Goal: Book appointment/travel/reservation

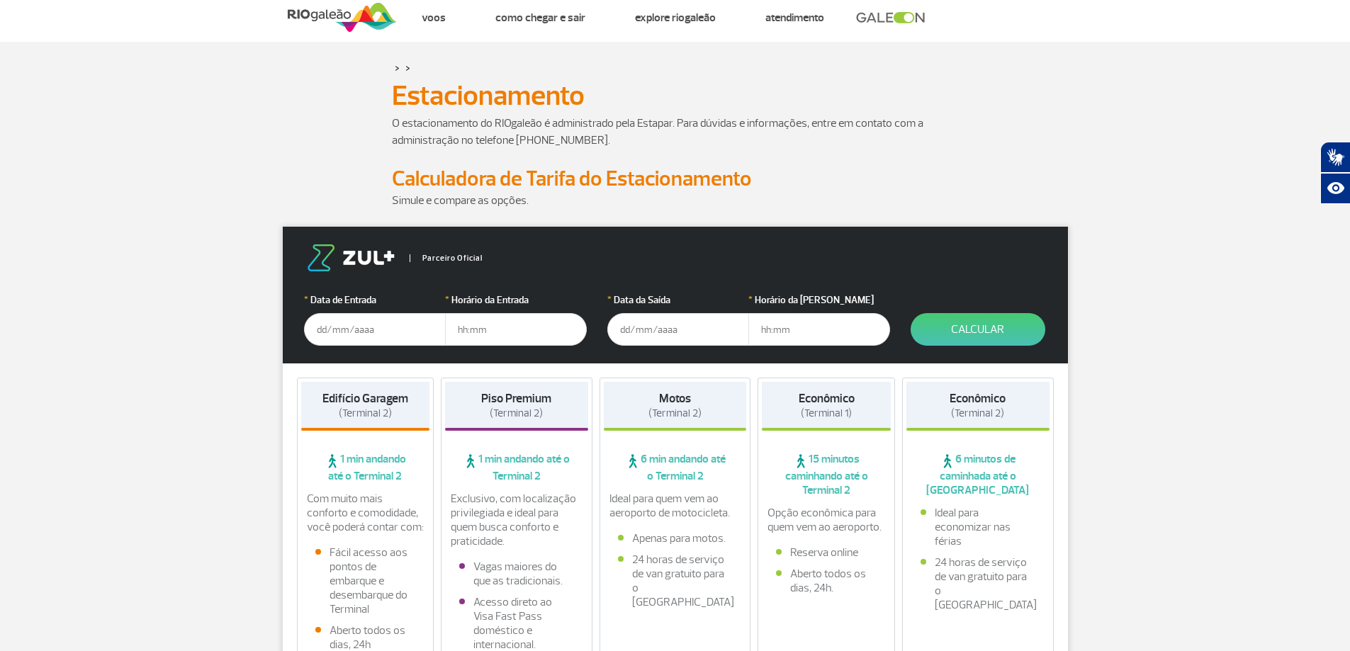
scroll to position [43, 0]
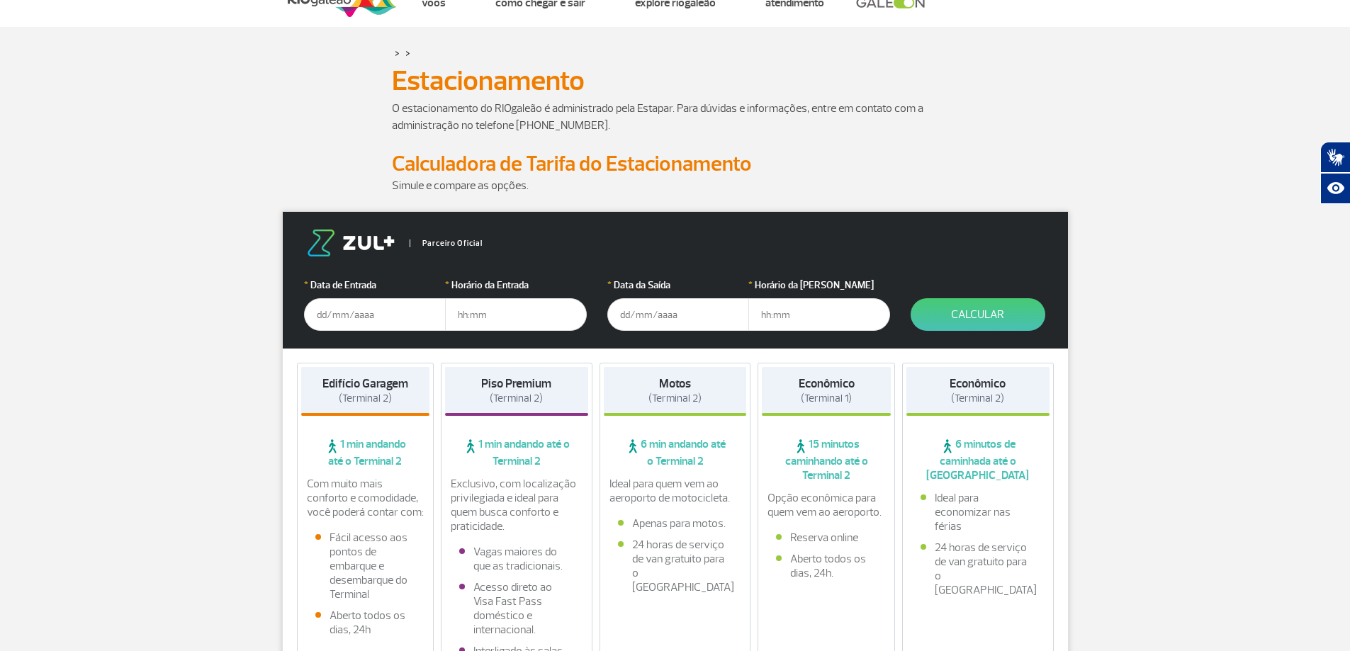
click at [356, 312] on input "text" at bounding box center [375, 314] width 142 height 33
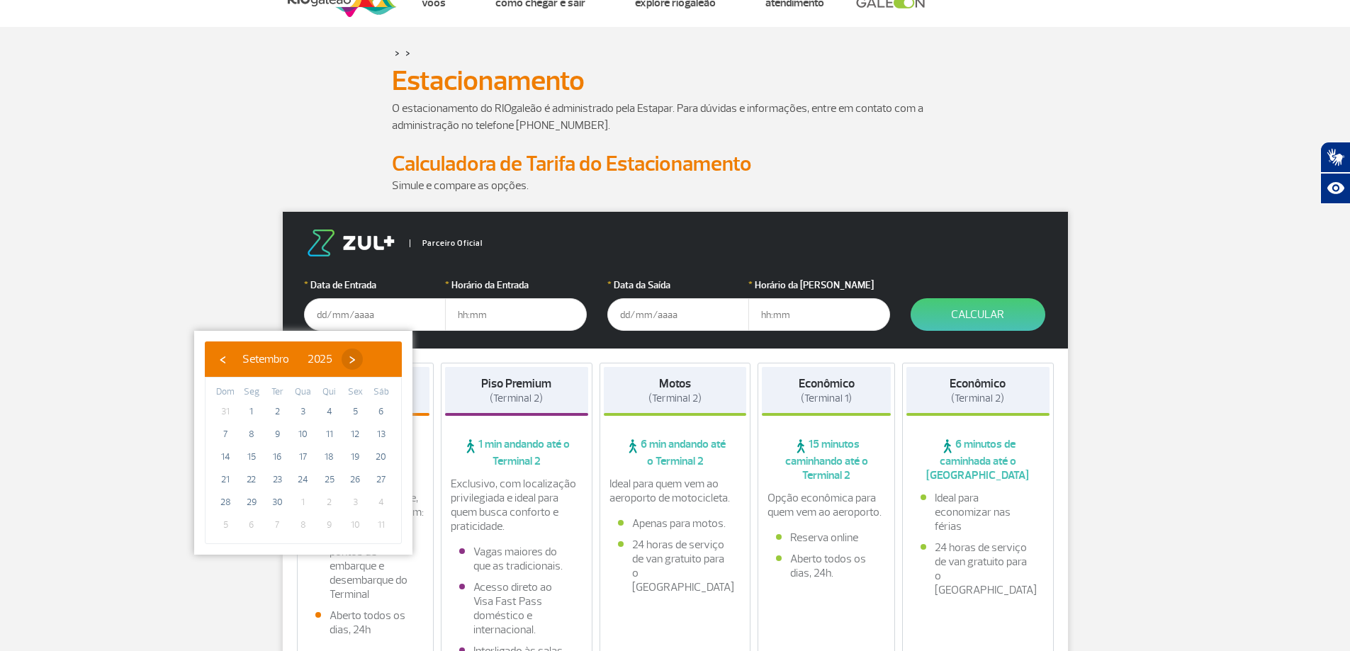
click at [363, 359] on span "›" at bounding box center [352, 359] width 21 height 21
click at [332, 453] on span "16" at bounding box center [329, 457] width 23 height 23
type input "[DATE]"
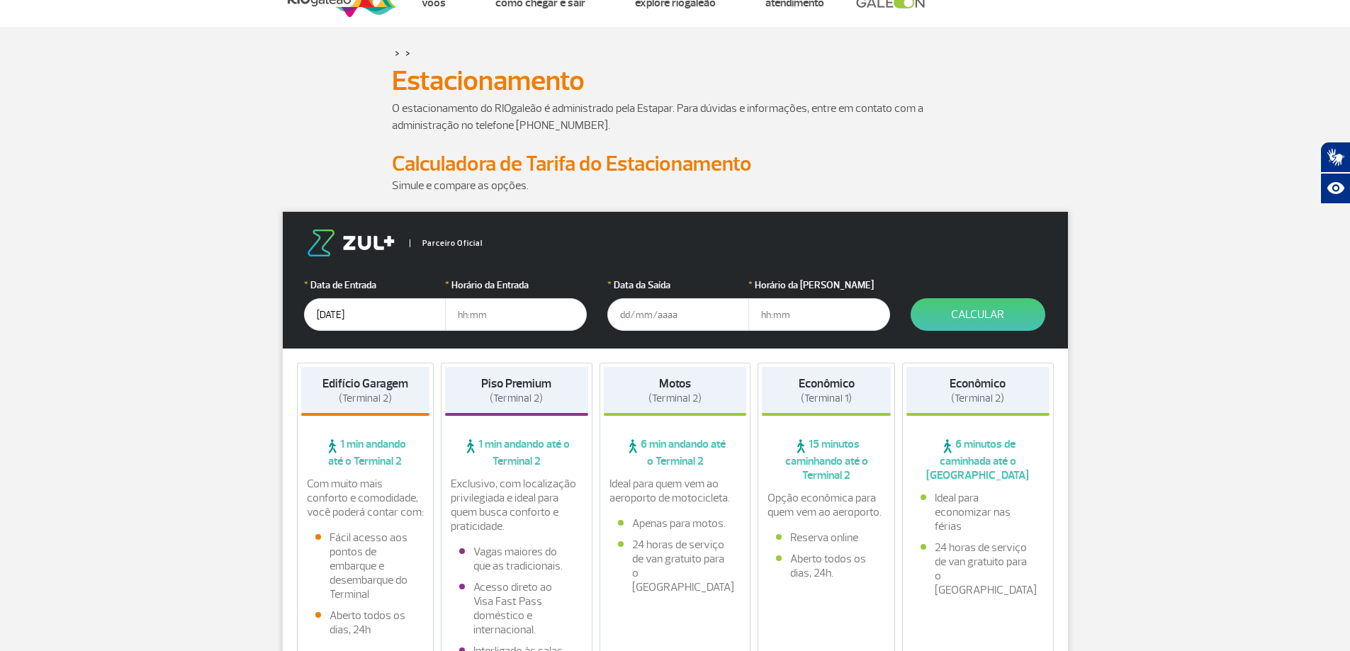
click at [476, 313] on input "text" at bounding box center [516, 314] width 142 height 33
click at [465, 315] on input "text" at bounding box center [516, 314] width 142 height 33
type input "08:00"
click at [638, 309] on input "161020" at bounding box center [678, 314] width 142 height 33
click at [674, 312] on input "[DATE]" at bounding box center [678, 314] width 142 height 33
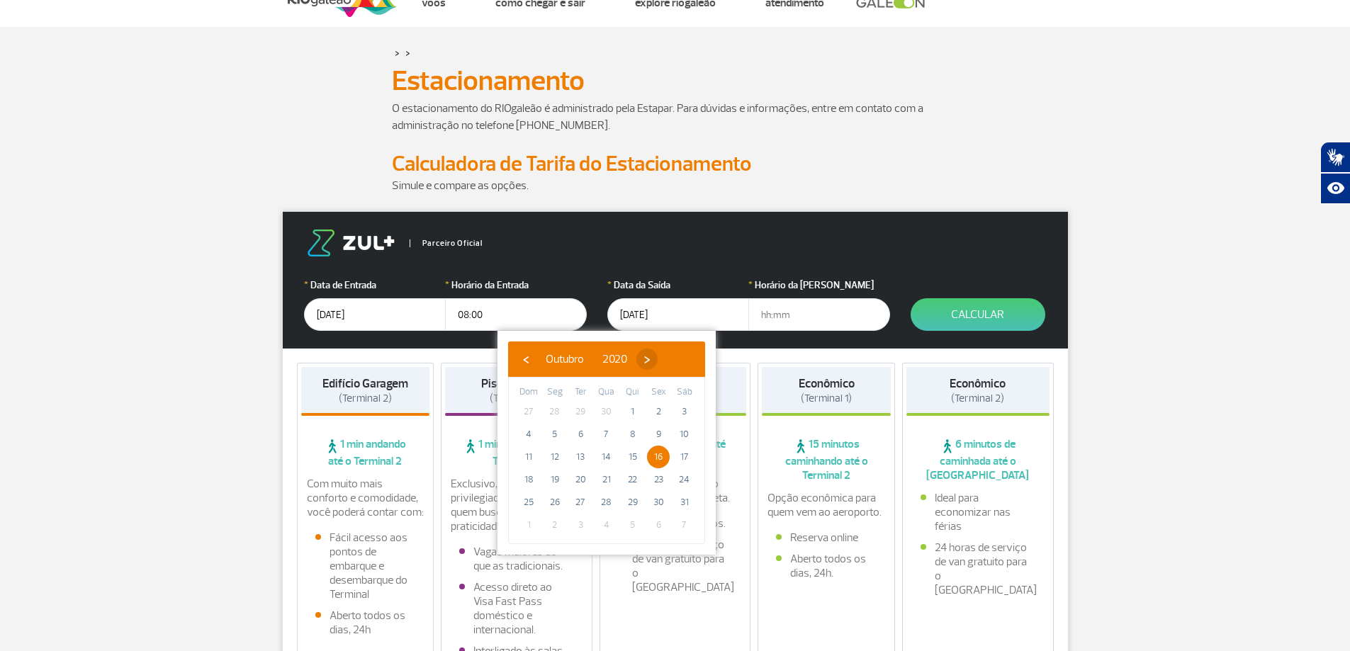
click at [658, 364] on span "›" at bounding box center [646, 359] width 21 height 21
click at [668, 364] on span "›" at bounding box center [657, 359] width 21 height 21
click at [661, 364] on span "›" at bounding box center [649, 359] width 21 height 21
click at [648, 364] on span "›" at bounding box center [636, 359] width 21 height 21
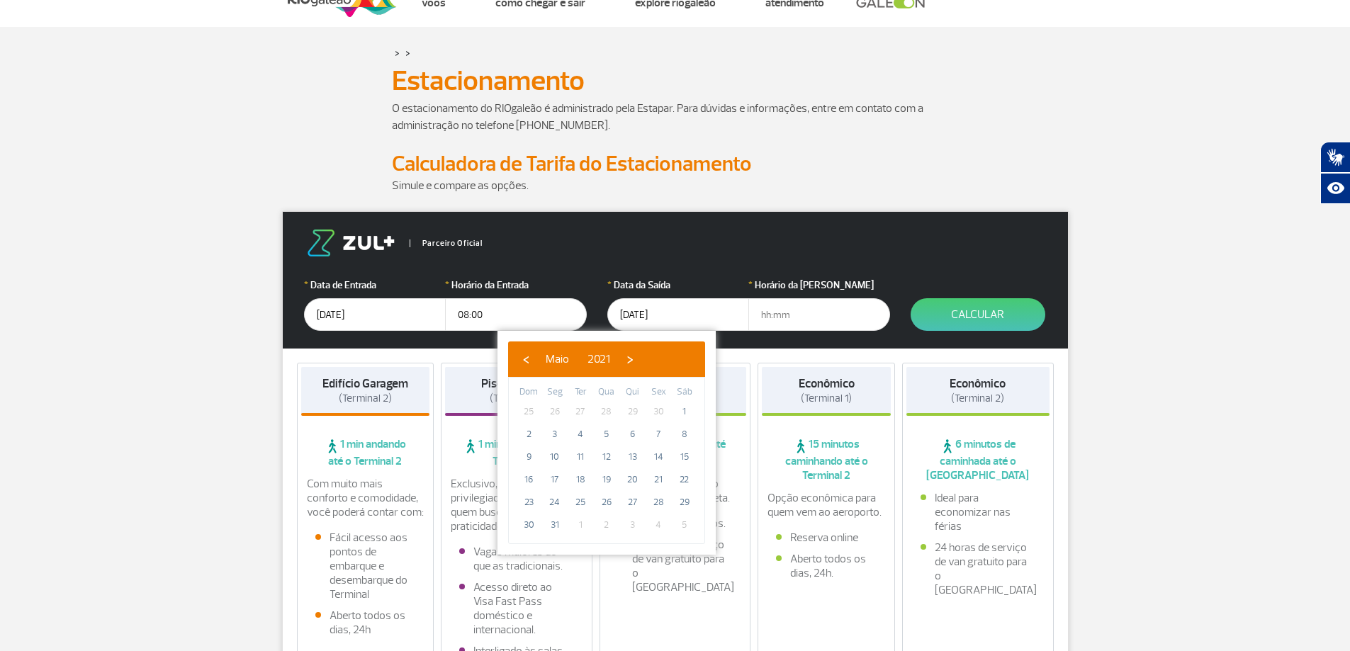
click at [641, 364] on span "›" at bounding box center [629, 359] width 21 height 21
click at [644, 364] on span "›" at bounding box center [633, 359] width 21 height 21
click at [641, 364] on span "›" at bounding box center [629, 359] width 21 height 21
click at [621, 359] on span "2021" at bounding box center [609, 359] width 23 height 14
click at [680, 480] on span "2025" at bounding box center [674, 477] width 33 height 33
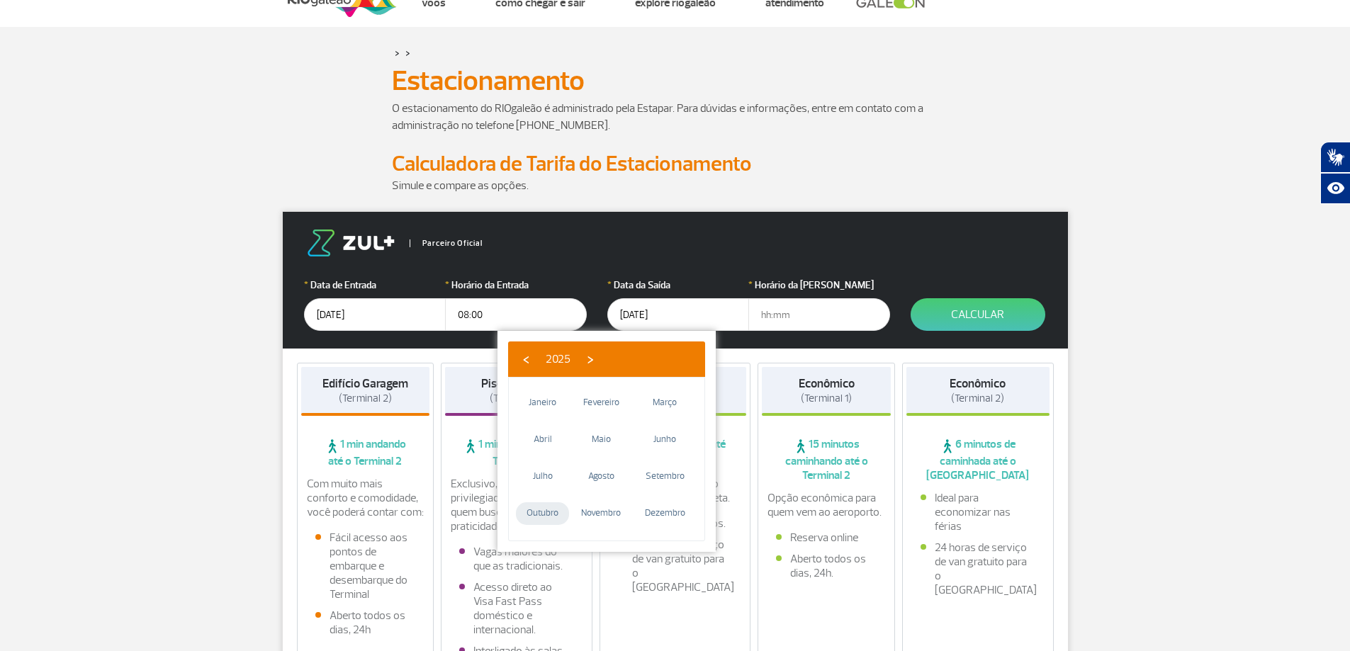
click at [546, 509] on span "Outubro" at bounding box center [542, 513] width 53 height 23
click at [631, 451] on span "16" at bounding box center [633, 457] width 23 height 23
type input "[DATE]"
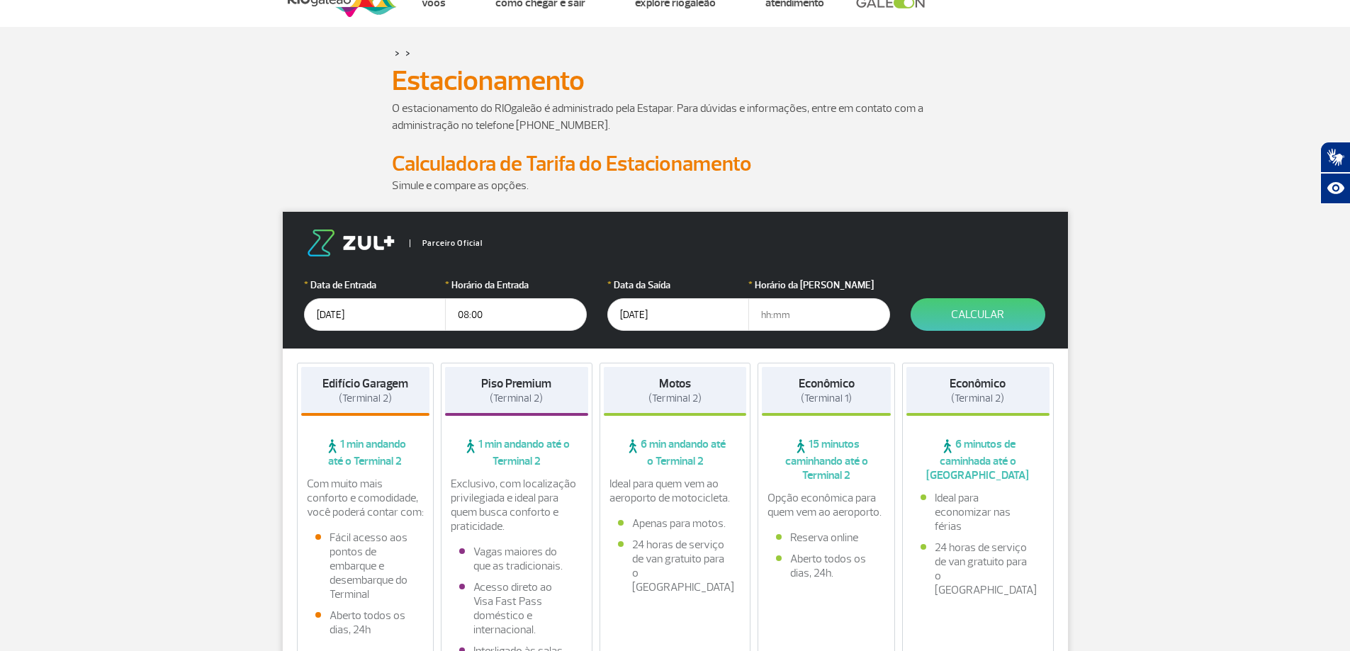
click at [802, 306] on input "text" at bounding box center [819, 314] width 142 height 33
type input "21:00"
click at [987, 310] on button "Calcular" at bounding box center [978, 314] width 135 height 33
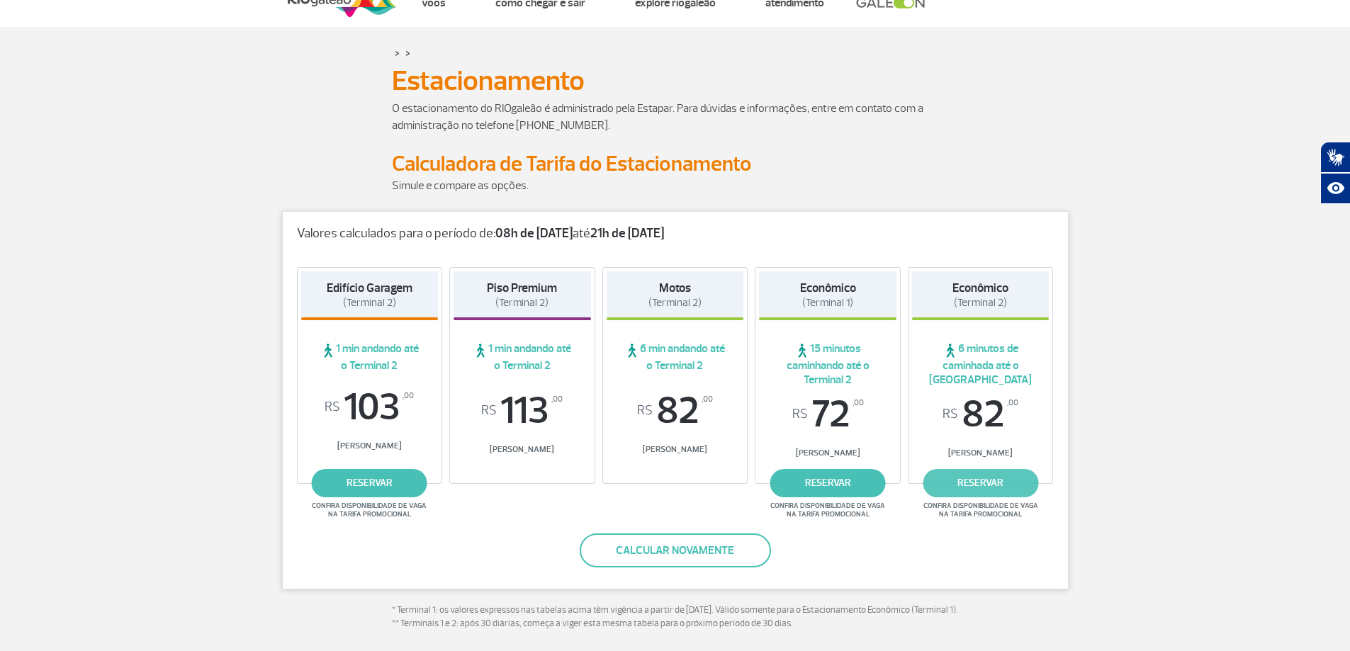
click at [988, 483] on link "reservar" at bounding box center [981, 483] width 116 height 28
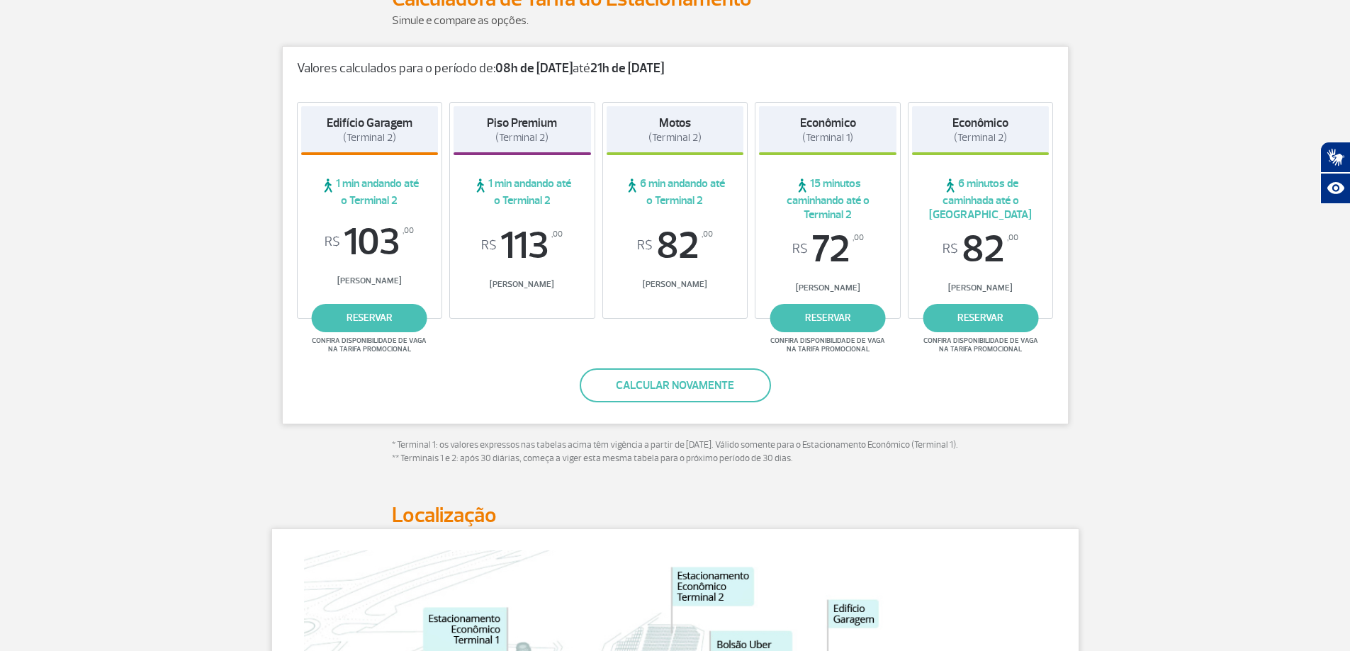
scroll to position [0, 0]
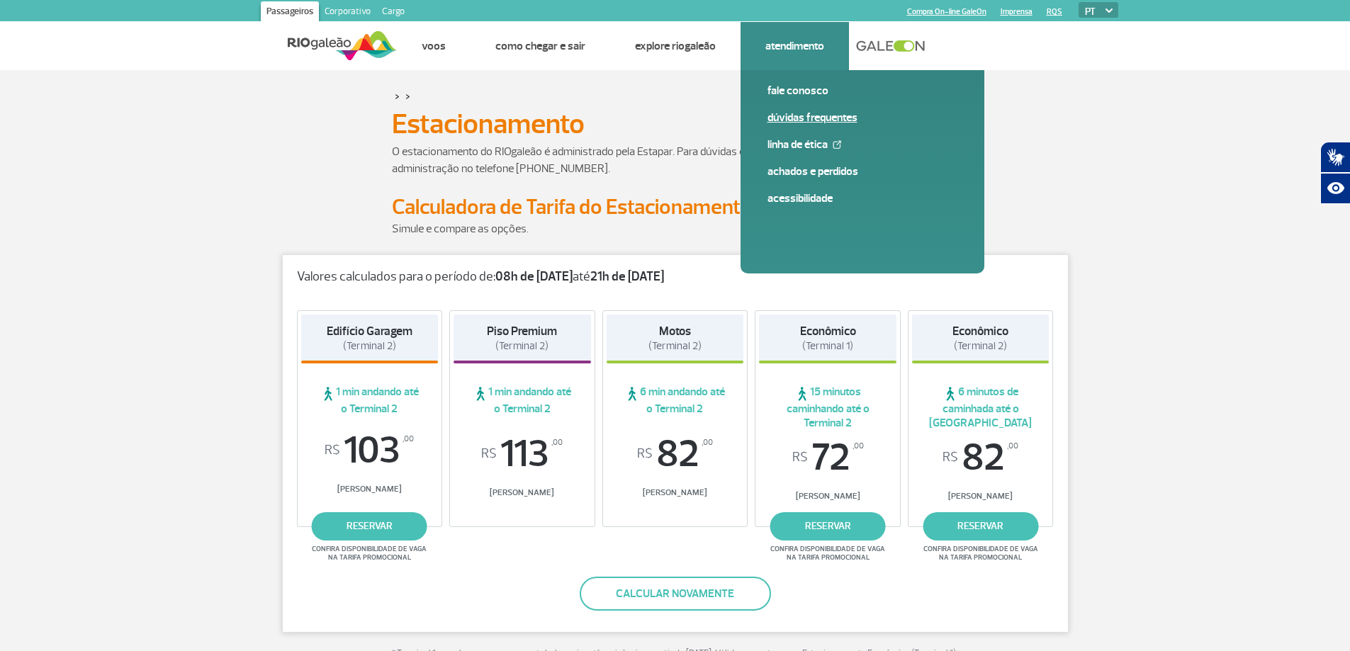
click at [799, 118] on link "Dúvidas Frequentes" at bounding box center [863, 118] width 190 height 16
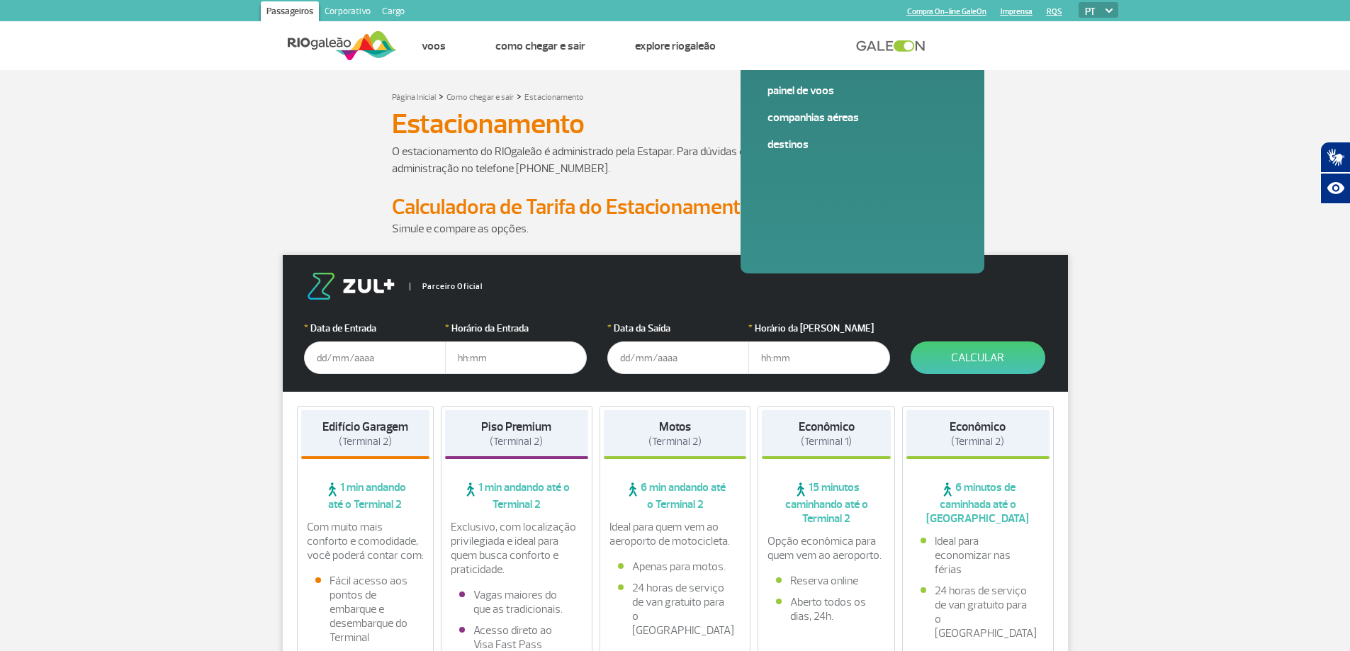
click at [366, 356] on input "text" at bounding box center [375, 358] width 142 height 33
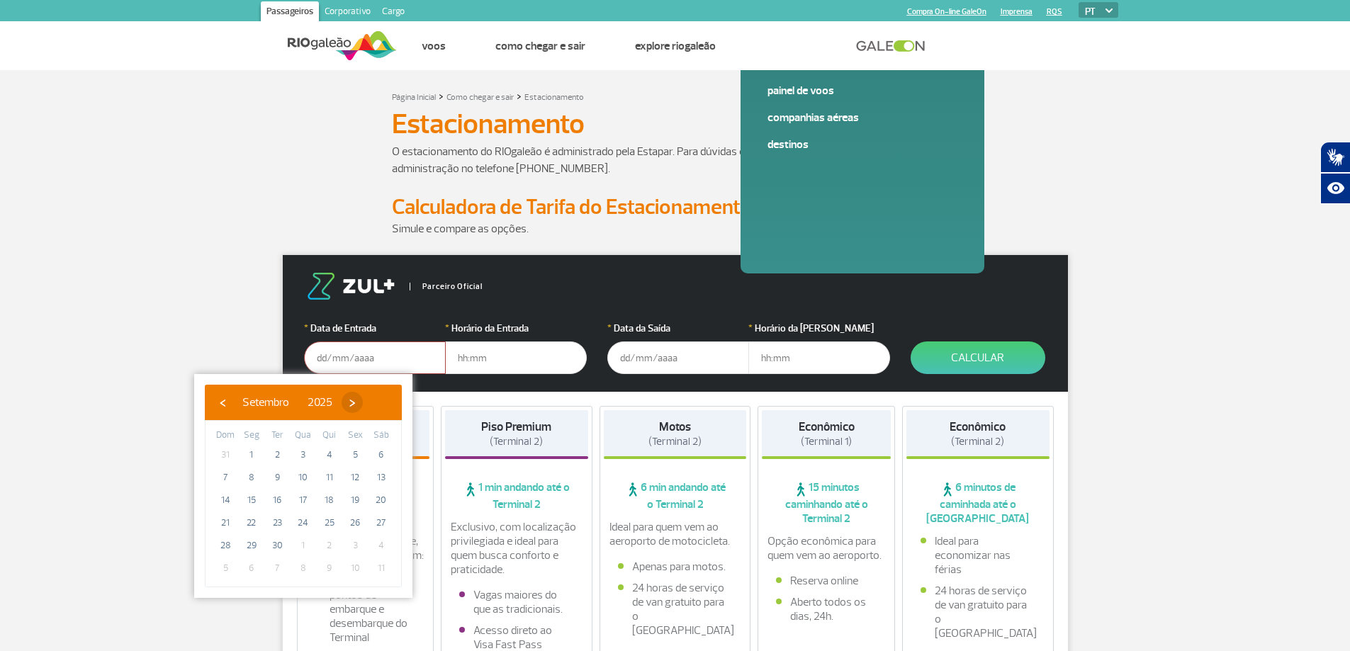
click at [363, 403] on span "›" at bounding box center [352, 402] width 21 height 21
click at [330, 504] on span "16" at bounding box center [329, 500] width 23 height 23
type input "[DATE]"
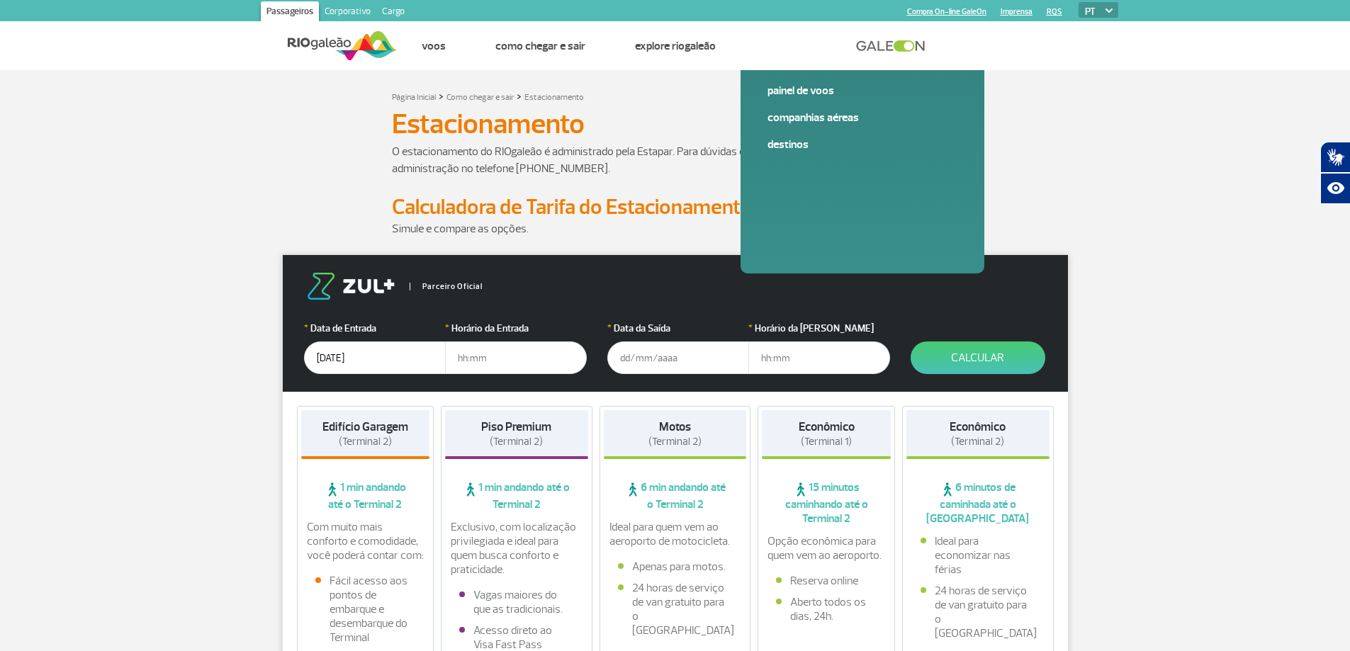
click at [461, 352] on input "text" at bounding box center [516, 358] width 142 height 33
type input "07:30"
click at [647, 355] on input "text" at bounding box center [678, 358] width 142 height 33
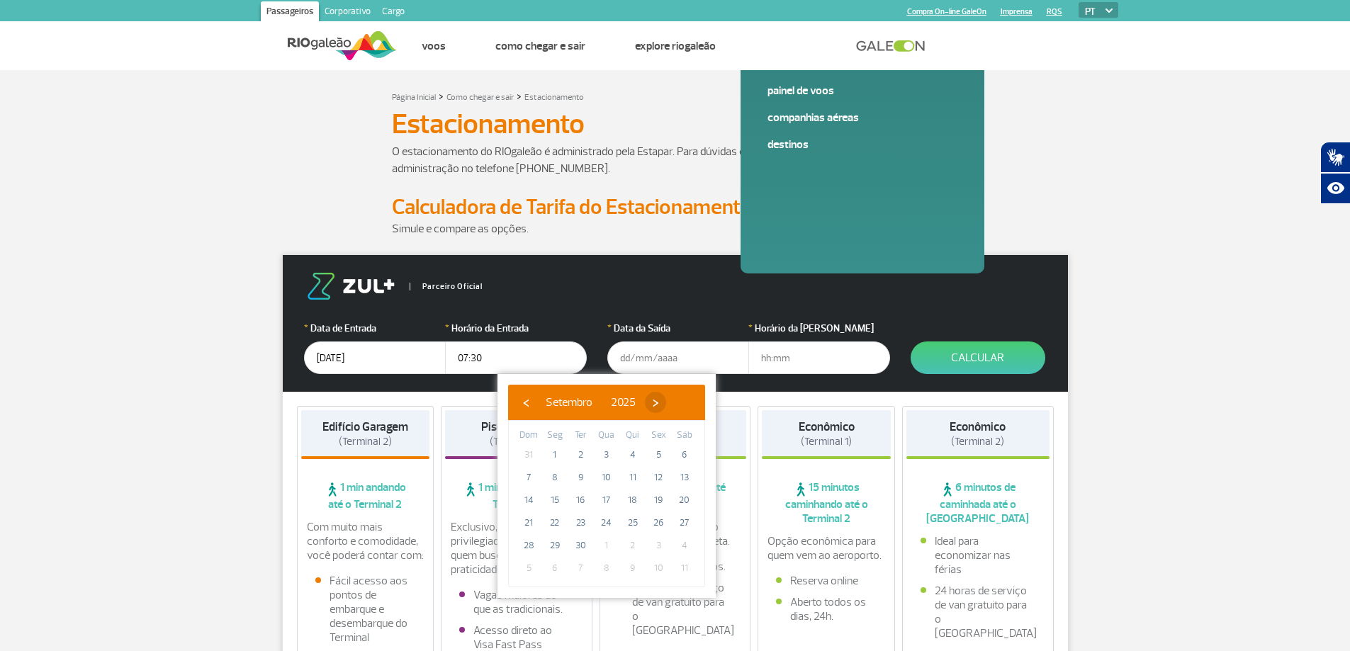
click at [666, 403] on span "›" at bounding box center [655, 402] width 21 height 21
click at [634, 506] on span "16" at bounding box center [633, 500] width 23 height 23
type input "[DATE]"
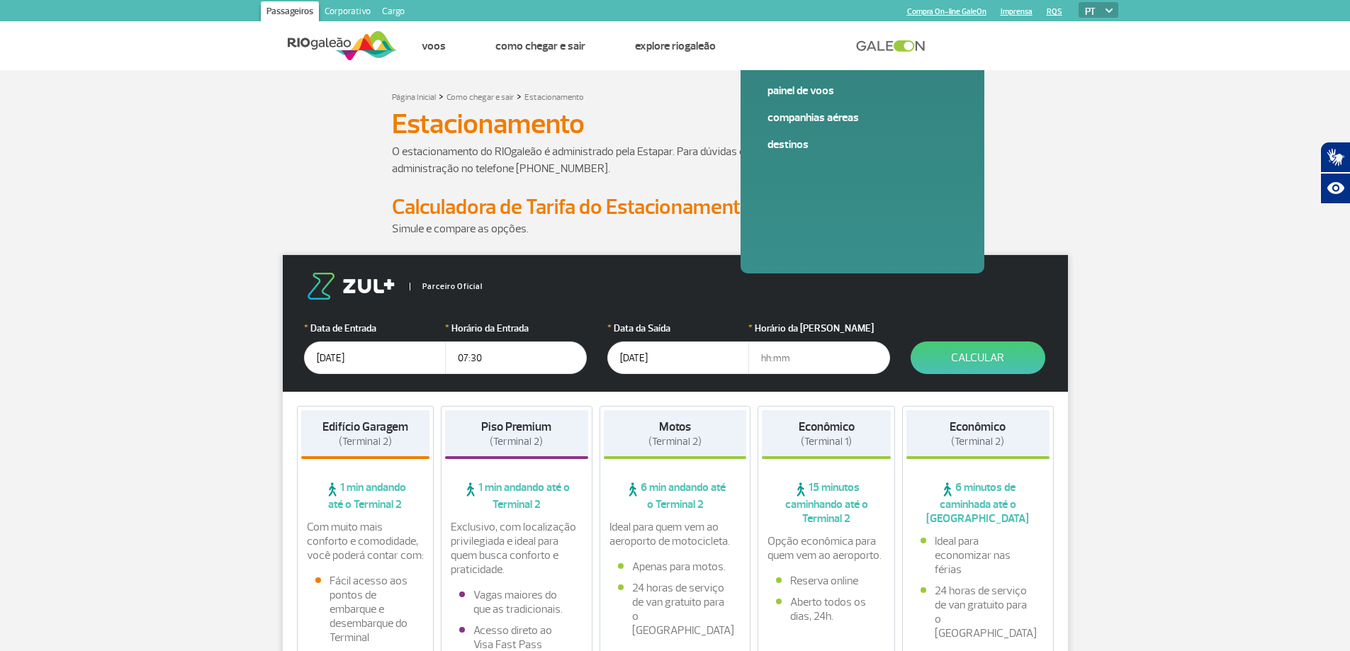
click at [772, 368] on input "text" at bounding box center [819, 358] width 142 height 33
type input "21:00"
click at [966, 354] on button "Calcular" at bounding box center [978, 358] width 135 height 33
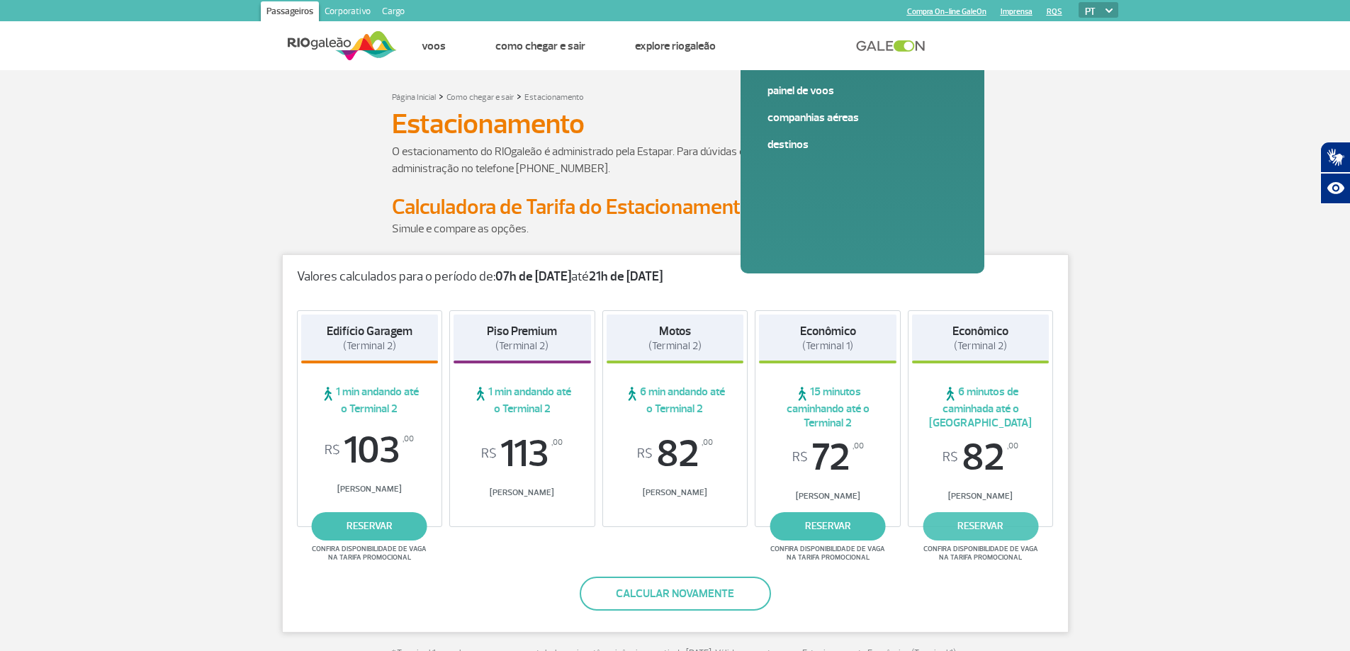
click at [996, 526] on link "reservar" at bounding box center [981, 526] width 116 height 28
